Goal: Task Accomplishment & Management: Manage account settings

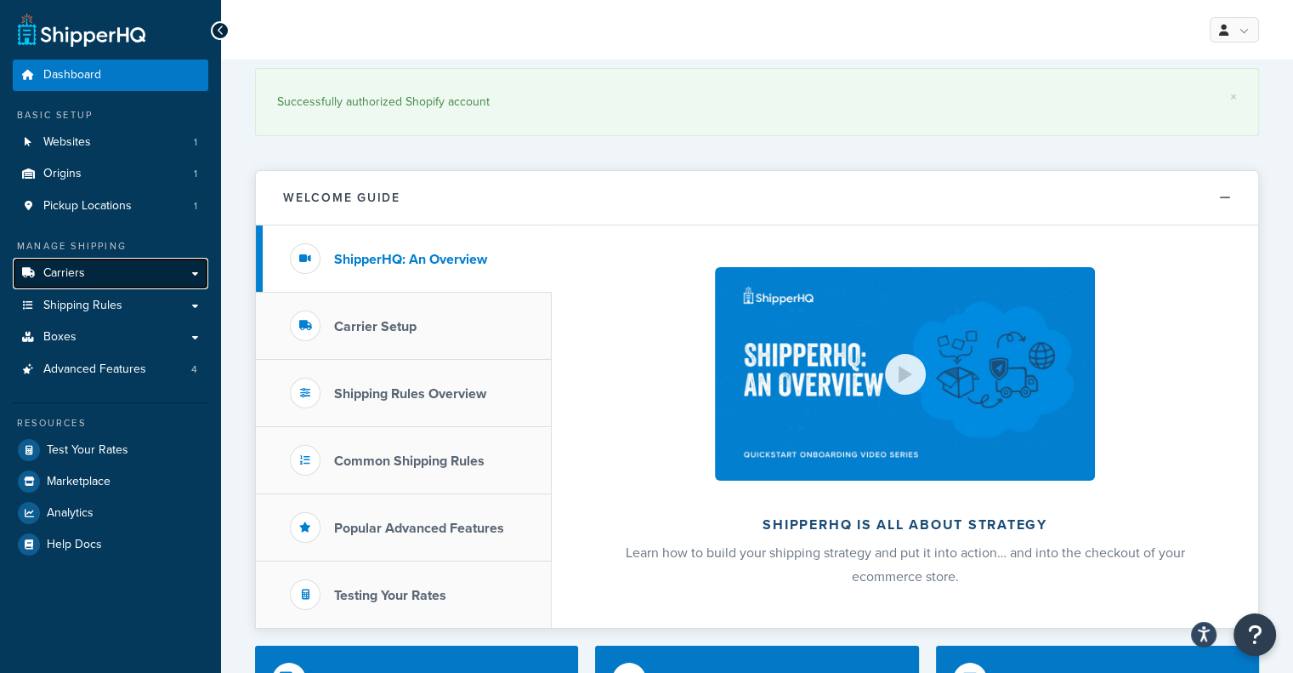
click at [112, 278] on link "Carriers" at bounding box center [111, 273] width 196 height 31
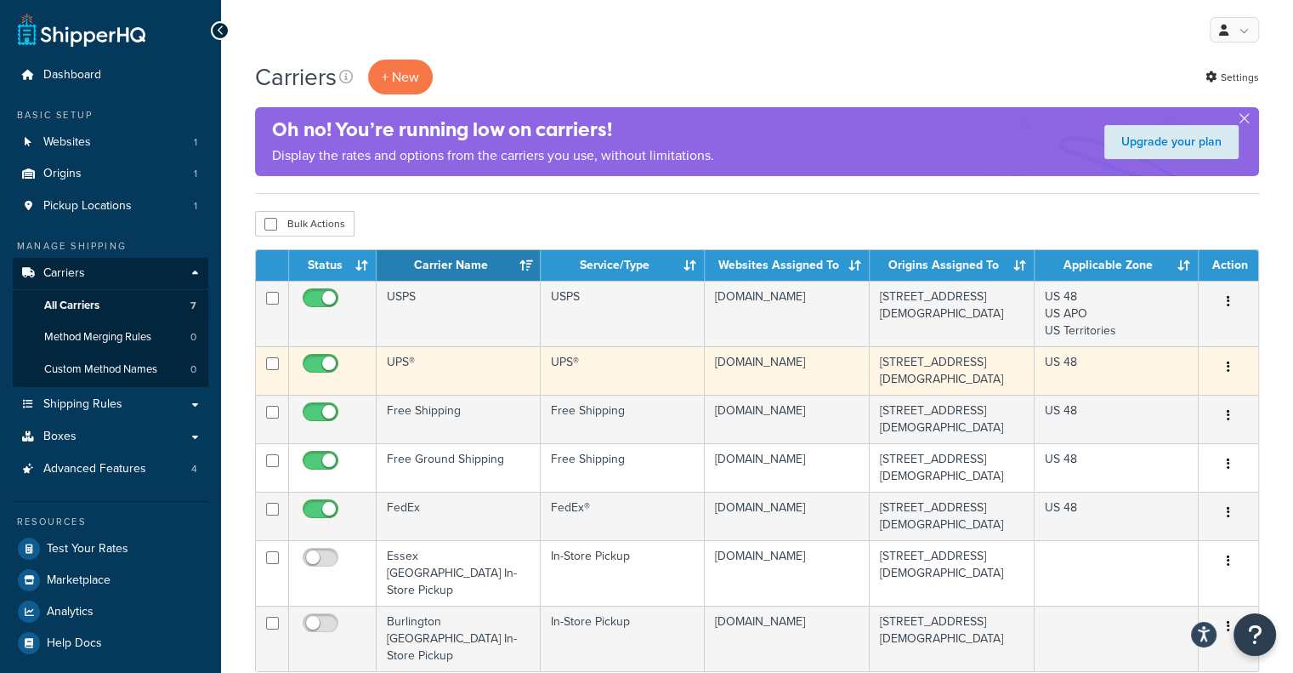
click at [1229, 372] on icon "button" at bounding box center [1228, 367] width 3 height 12
click at [573, 363] on td "UPS®" at bounding box center [623, 370] width 164 height 48
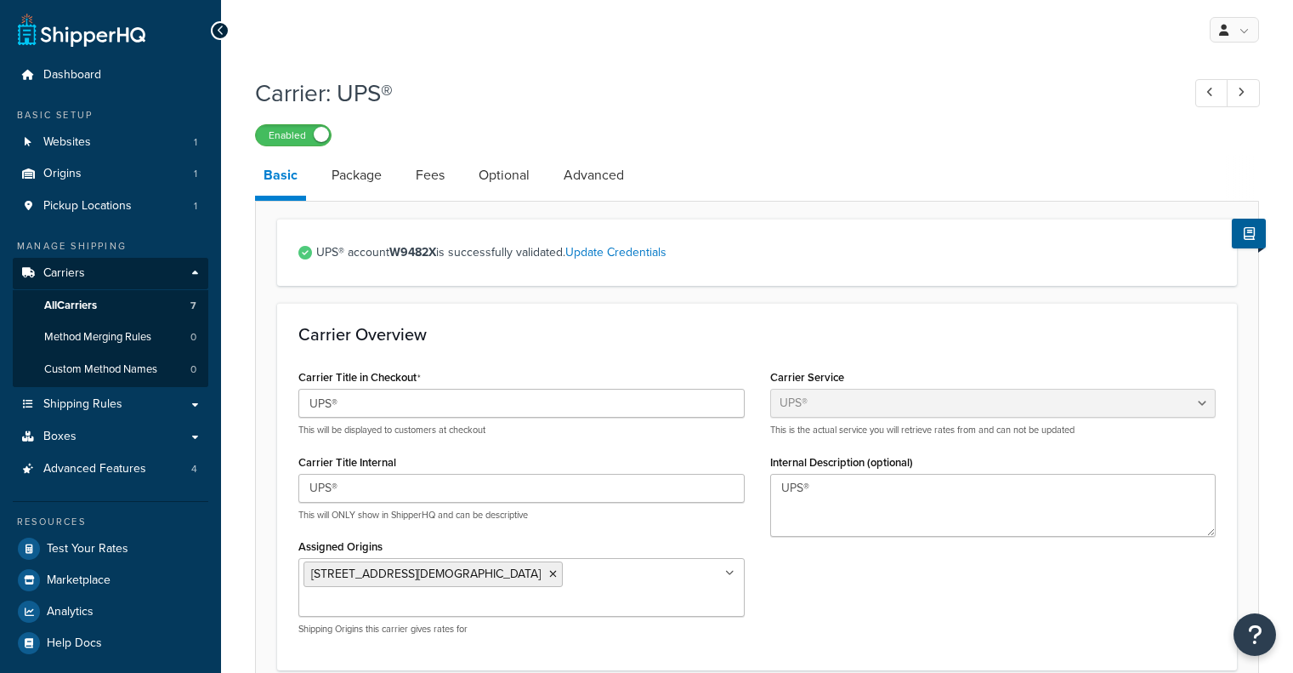
select select "ups"
click at [635, 254] on link "Update Credentials" at bounding box center [616, 252] width 101 height 18
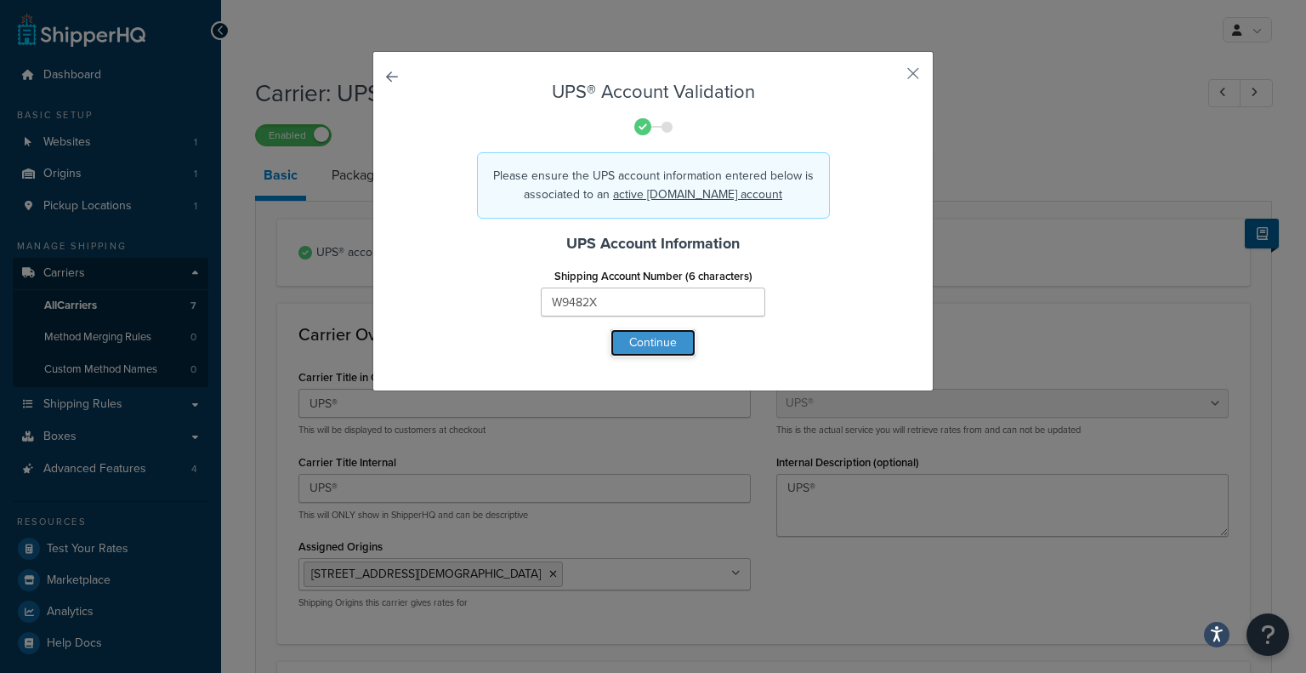
click at [667, 344] on button "Continue" at bounding box center [653, 342] width 85 height 27
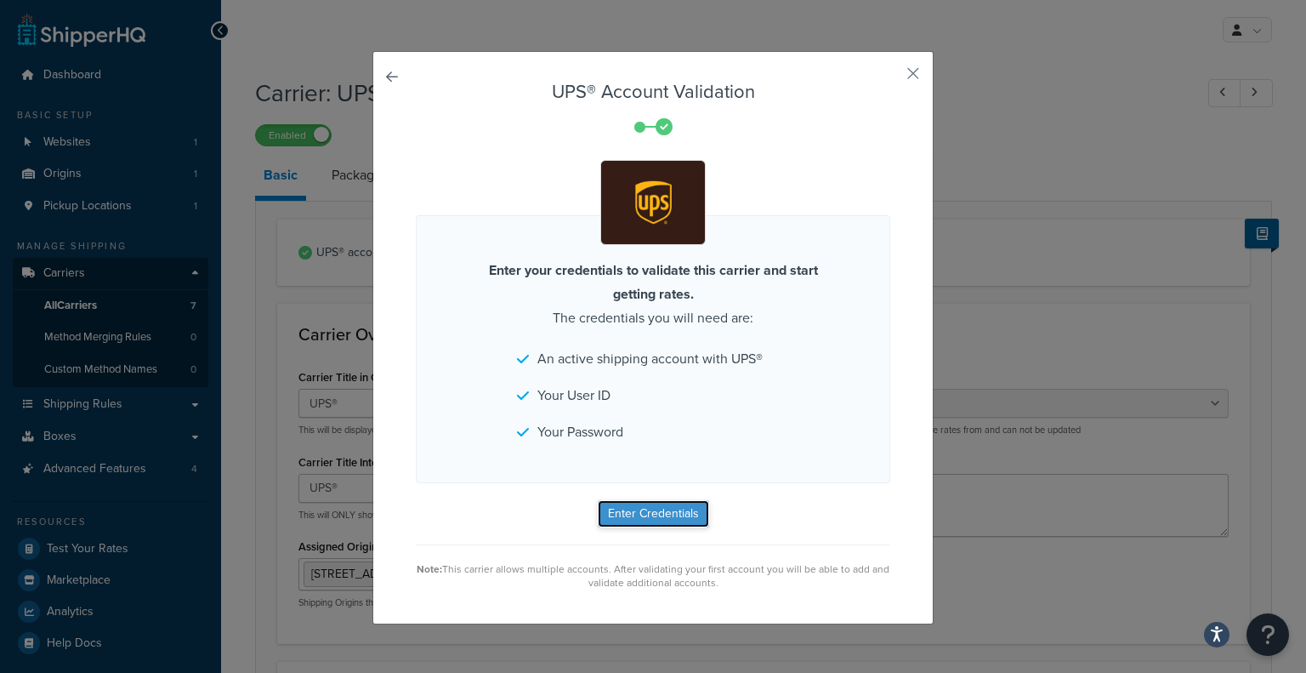
click at [635, 514] on button "Enter Credentials" at bounding box center [653, 513] width 111 height 27
click at [467, 243] on div at bounding box center [653, 202] width 475 height 85
click at [459, 594] on div "UPS® Account Validation Enter your credentials to validate this carrier and sta…" at bounding box center [652, 337] width 561 height 573
click at [634, 522] on button "Enter Credentials" at bounding box center [653, 513] width 111 height 27
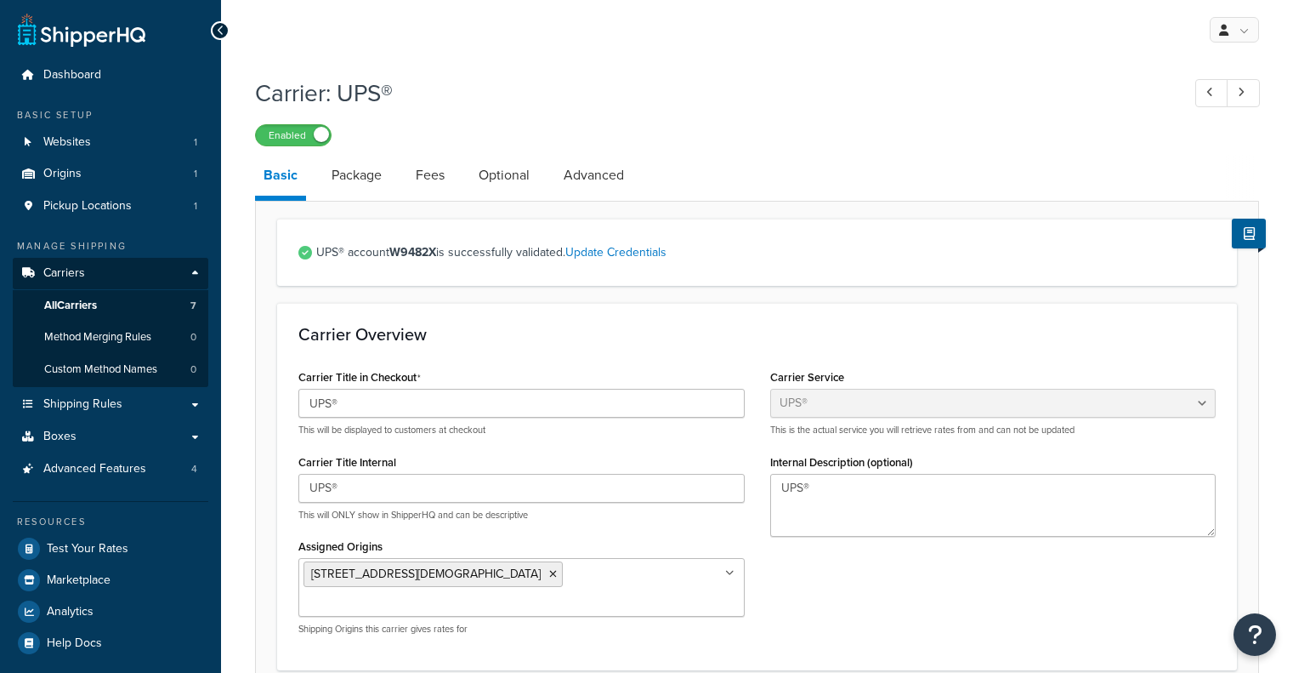
select select "ups"
click at [466, 343] on h3 "Carrier Overview" at bounding box center [757, 334] width 918 height 19
click at [629, 257] on link "Update Credentials" at bounding box center [616, 252] width 101 height 18
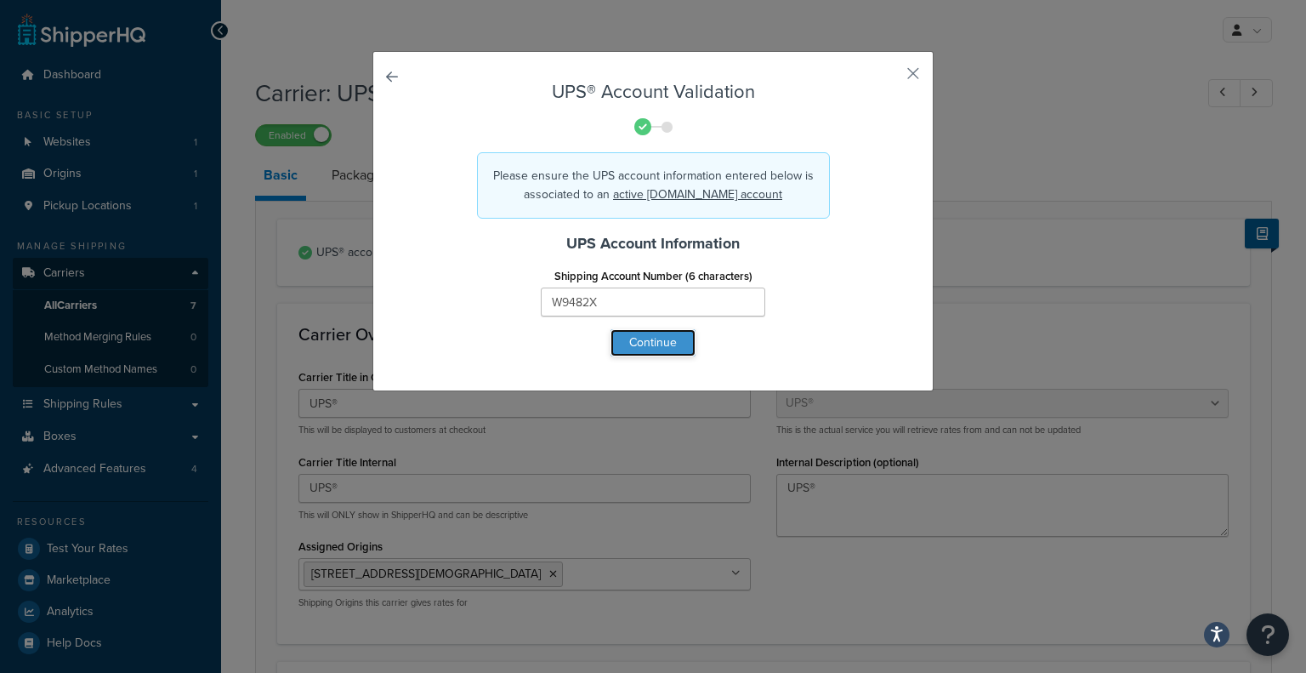
click at [640, 353] on button "Continue" at bounding box center [653, 342] width 85 height 27
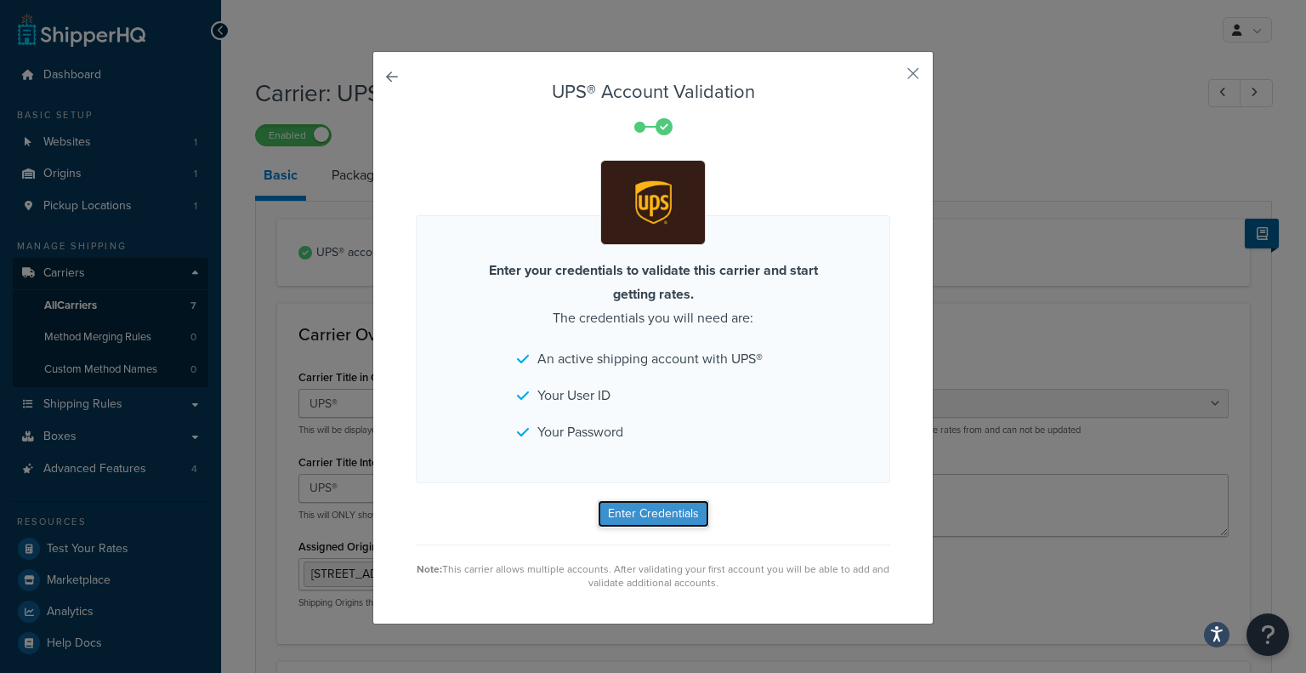
click at [630, 516] on button "Enter Credentials" at bounding box center [653, 513] width 111 height 27
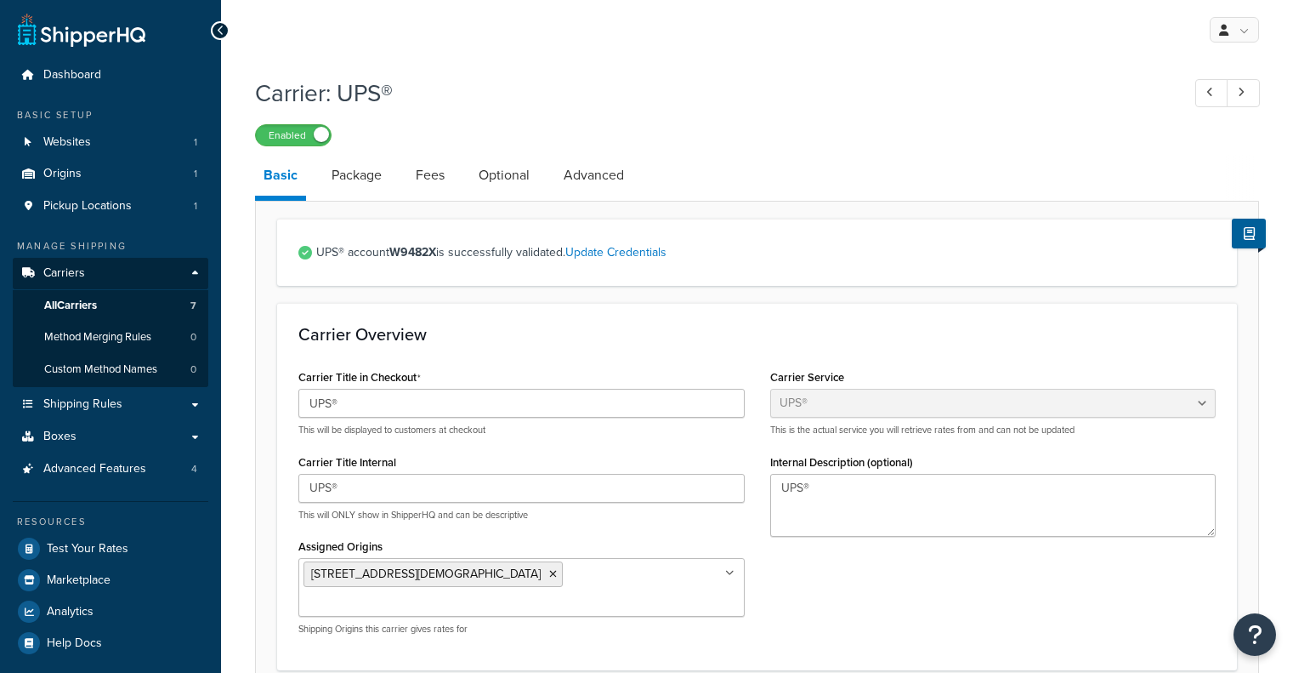
select select "ups"
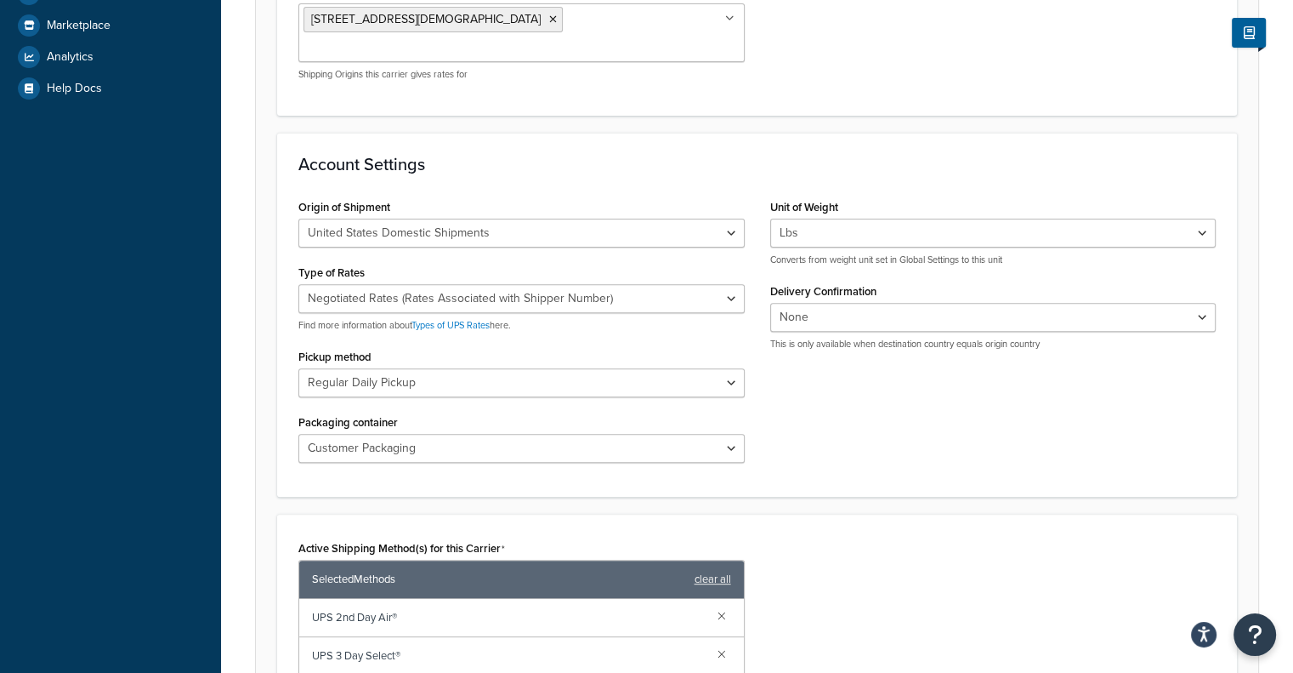
scroll to position [558, 0]
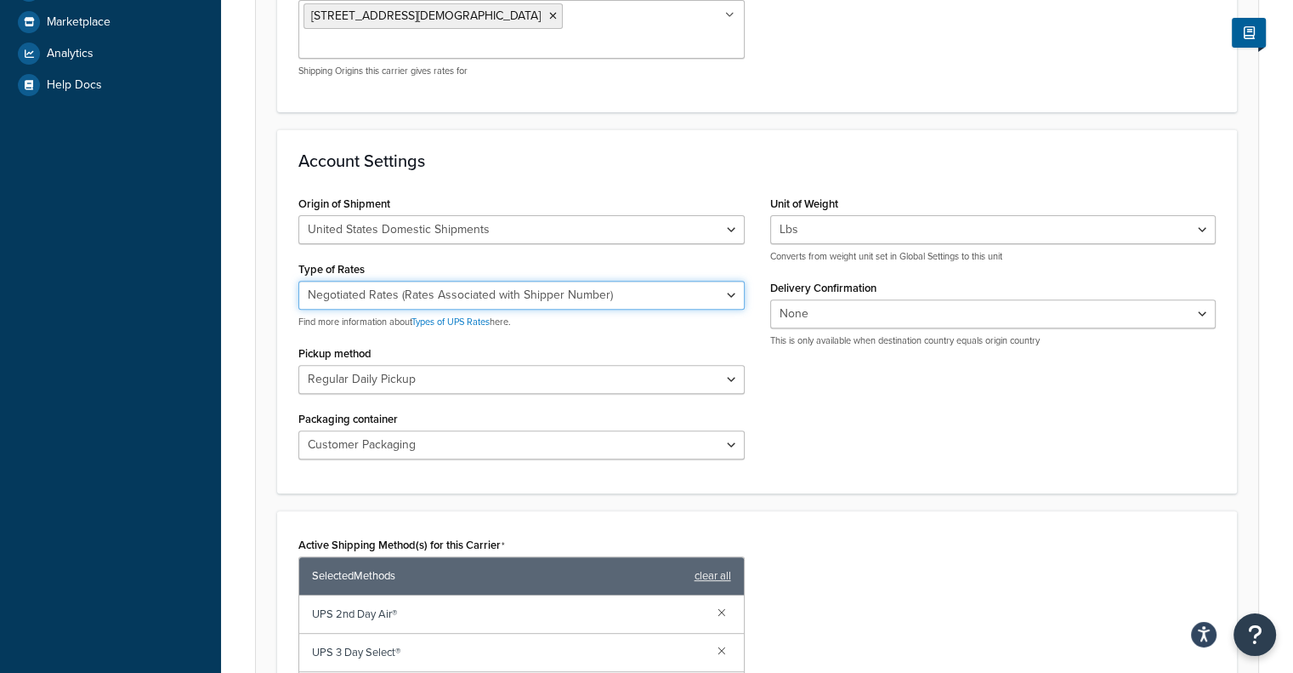
click at [596, 281] on select "Negotiated Rates (Rates Associated with Shipper Number) Daily Rates Retail Rate…" at bounding box center [521, 295] width 446 height 29
click at [633, 257] on div "Type of Rates Negotiated Rates (Rates Associated with Shipper Number) Daily Rat…" at bounding box center [521, 292] width 446 height 71
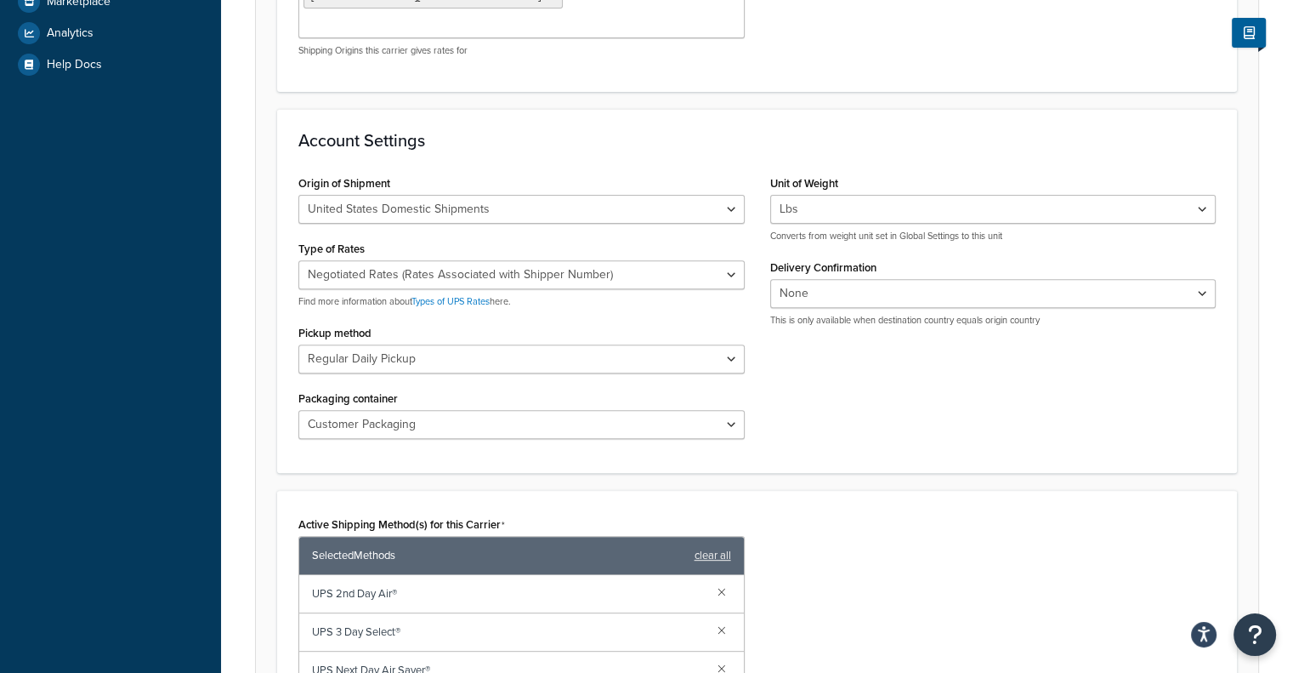
scroll to position [578, 0]
click at [600, 410] on select "Customer Packaging UPS Letter Envelope Customer Supplied Package UPS Tube UPS P…" at bounding box center [521, 424] width 446 height 29
click at [841, 380] on div "Origin of Shipment United States Domestic Shipments Shipments Originating in Un…" at bounding box center [757, 311] width 943 height 281
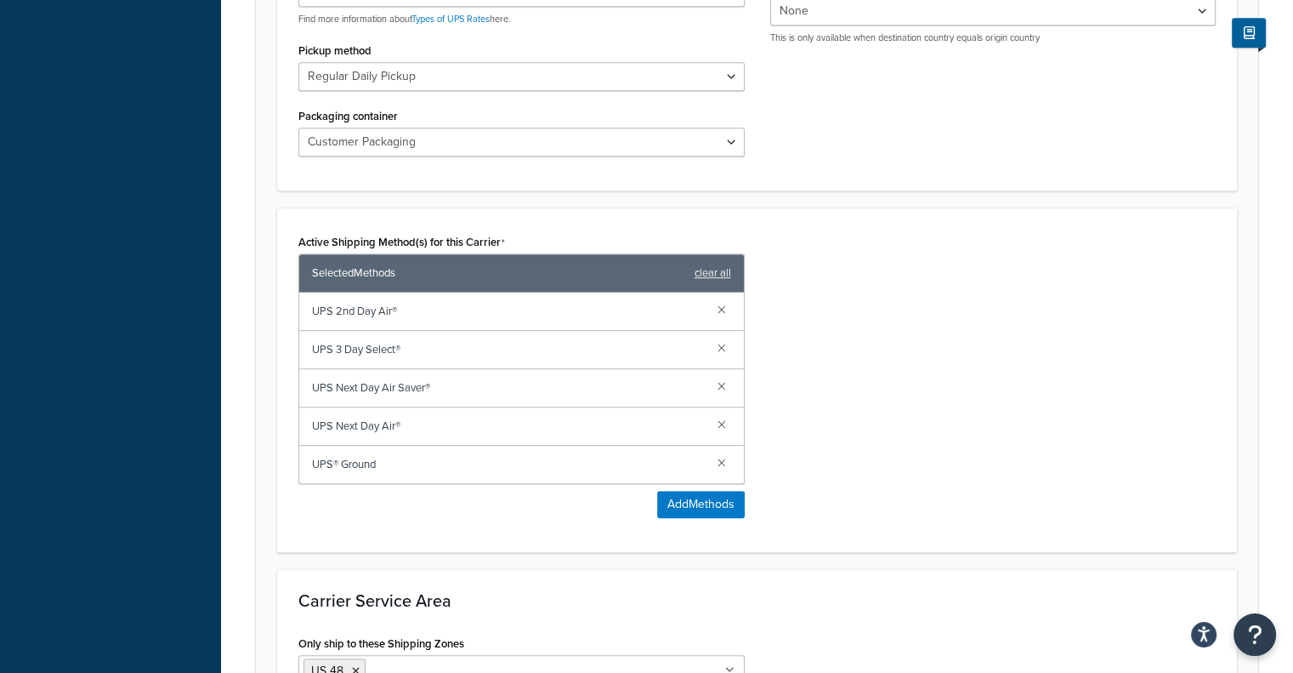
scroll to position [861, 0]
click at [700, 491] on button "Add Methods" at bounding box center [701, 504] width 88 height 27
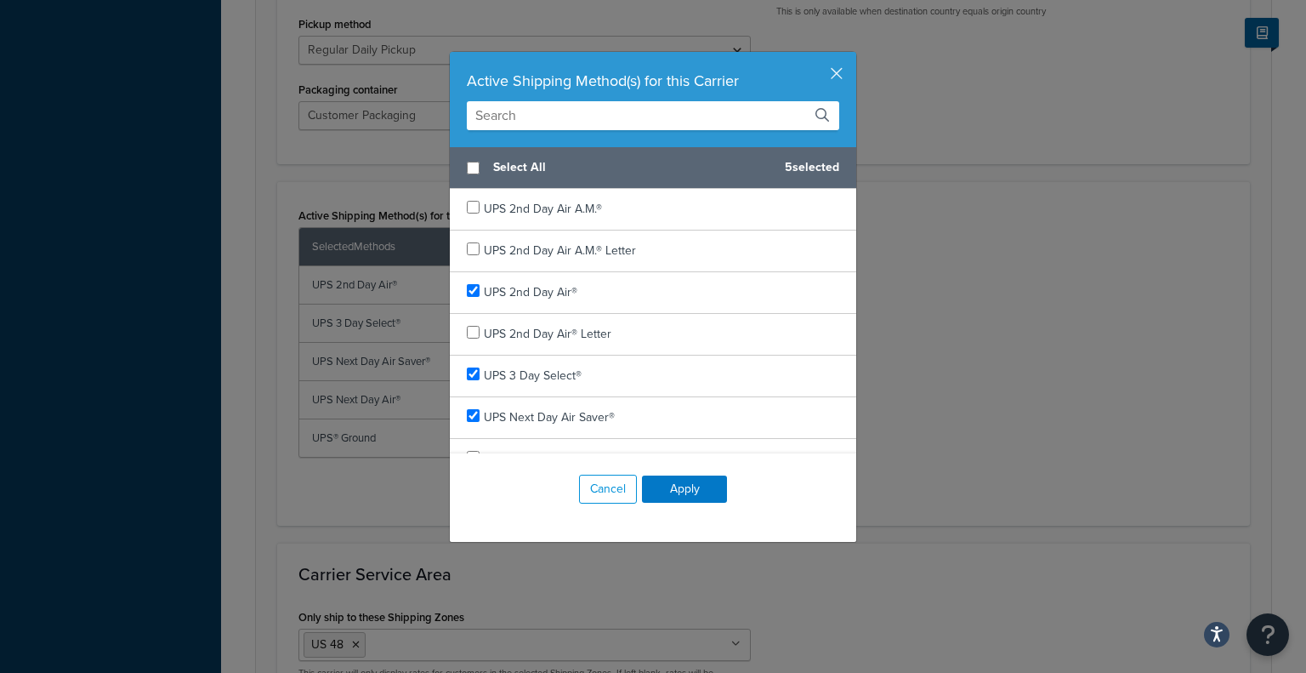
click at [641, 115] on input "text" at bounding box center [653, 115] width 372 height 29
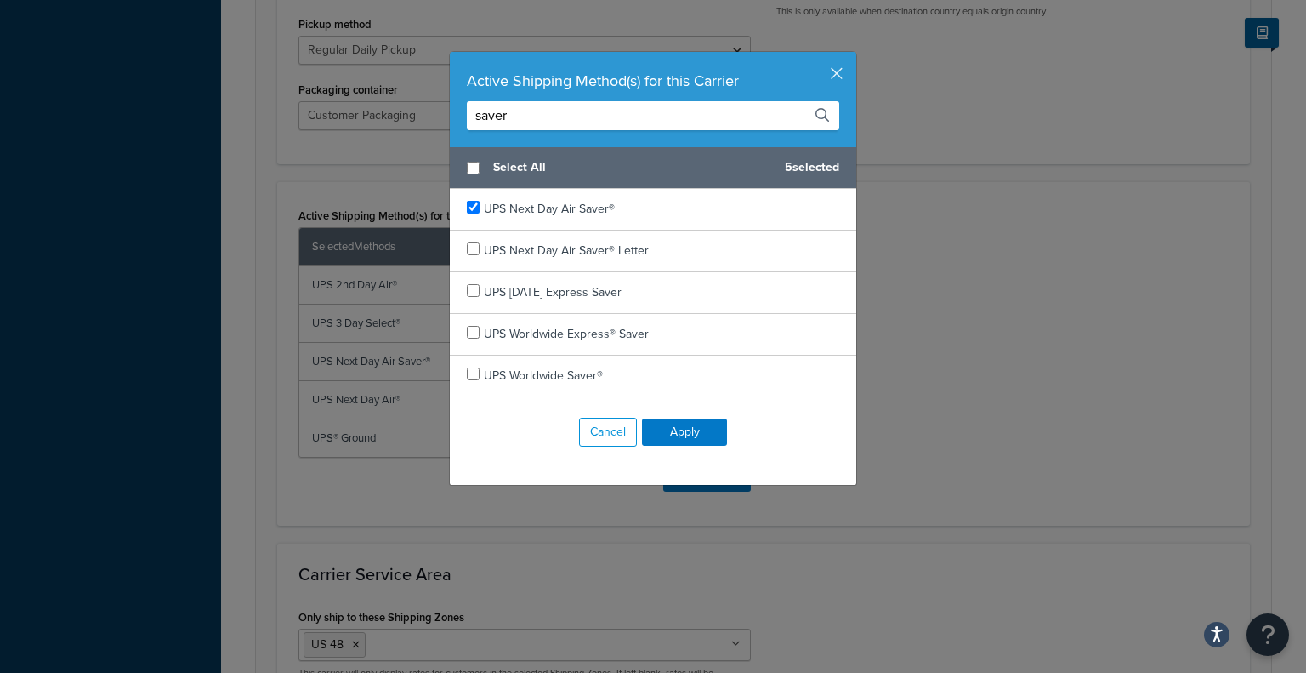
type input "saver"
click at [925, 305] on div "Active Shipping Method(s) for this Carrier saver Select All 5 selected UPS Next…" at bounding box center [653, 336] width 1306 height 673
click at [896, 247] on div "Active Shipping Method(s) for this Carrier saver Select All 5 selected UPS Next…" at bounding box center [653, 336] width 1306 height 673
click at [595, 433] on button "Cancel" at bounding box center [608, 432] width 58 height 29
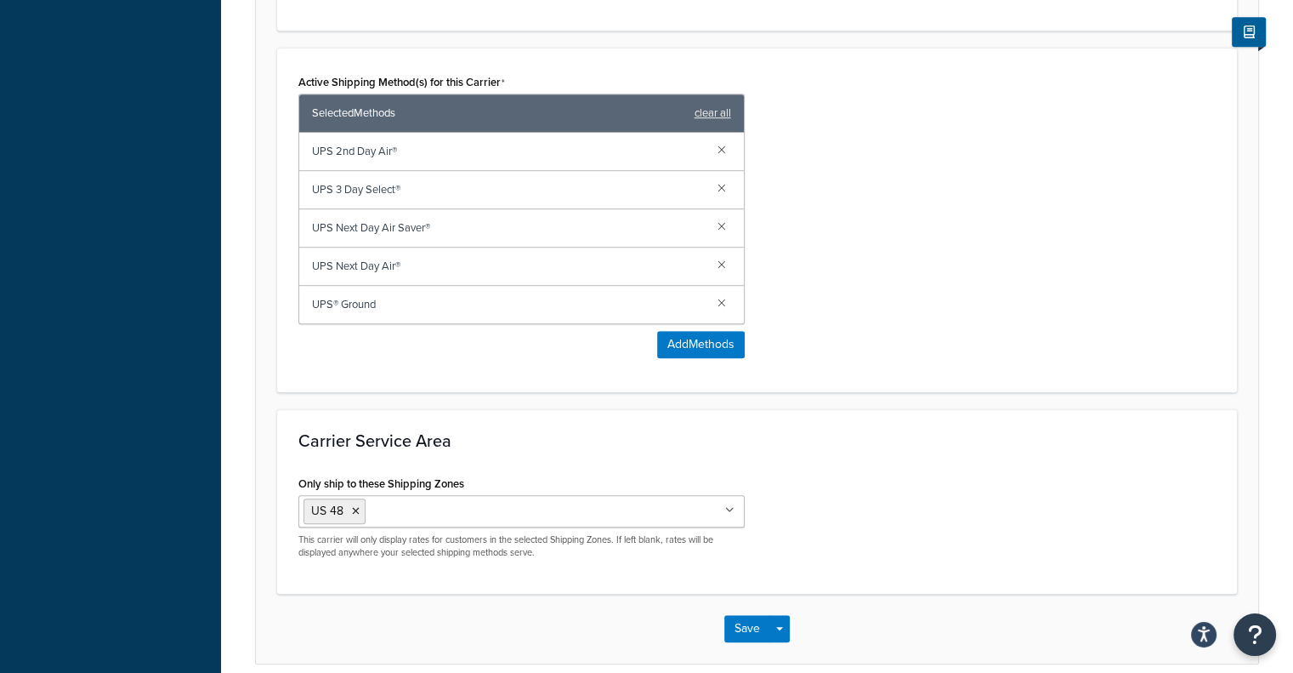
scroll to position [1022, 0]
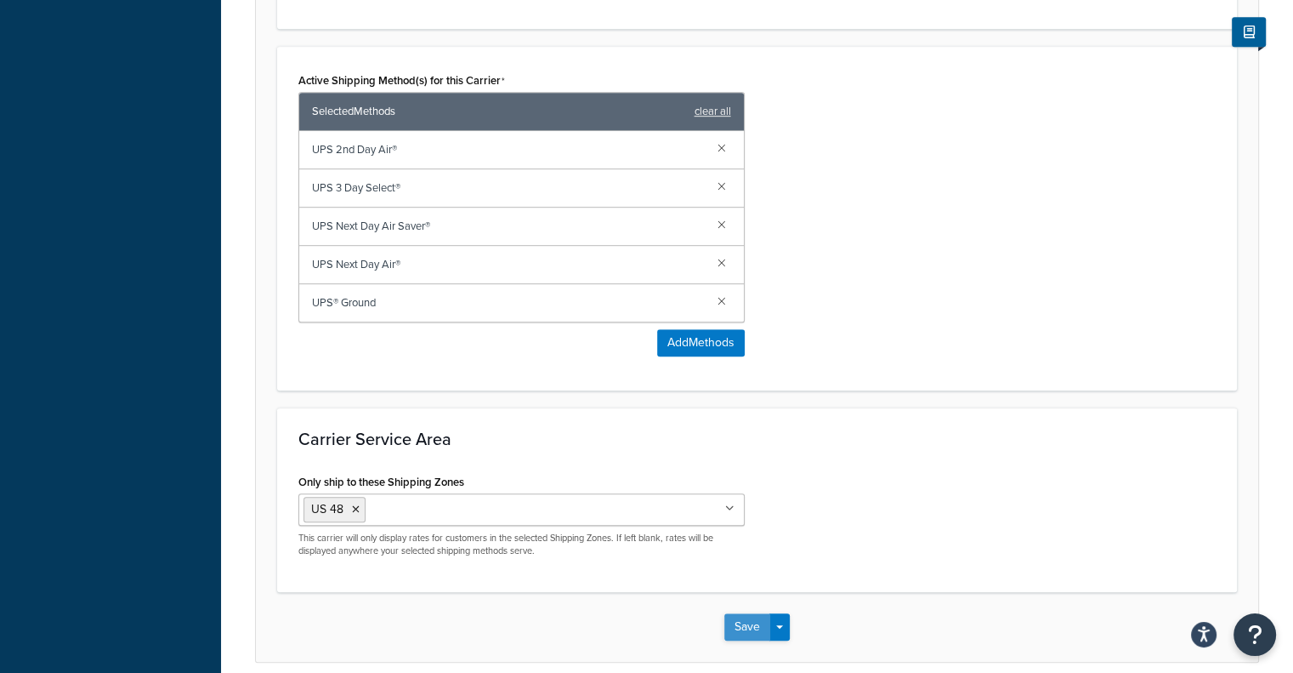
click at [745, 613] on button "Save" at bounding box center [748, 626] width 46 height 27
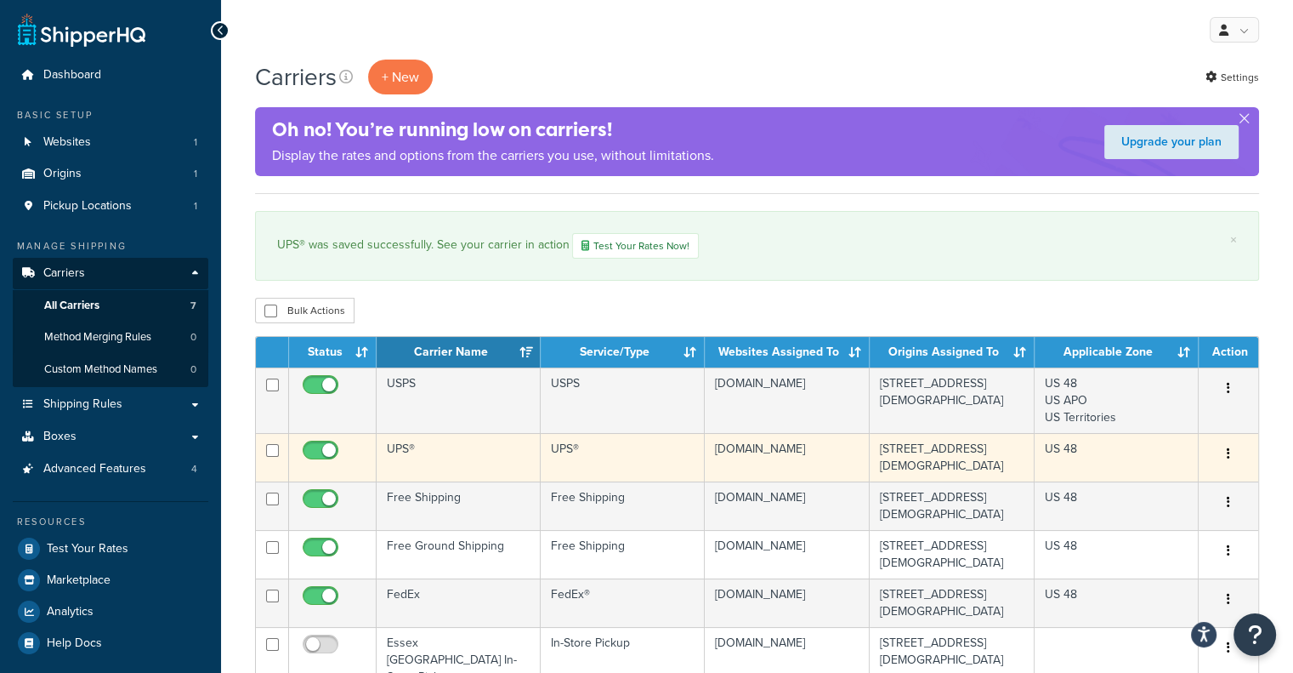
click at [424, 452] on td "UPS®" at bounding box center [459, 457] width 164 height 48
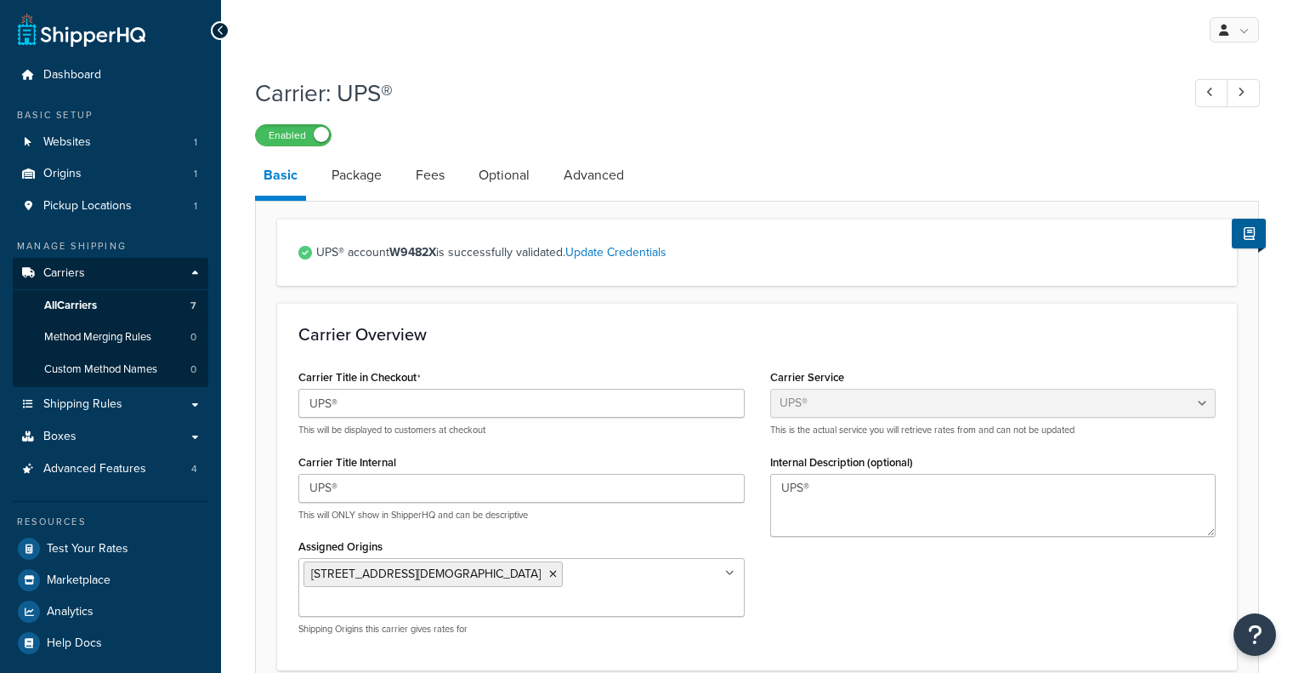
select select "ups"
click at [374, 176] on link "Package" at bounding box center [356, 175] width 67 height 41
